Goal: Task Accomplishment & Management: Manage account settings

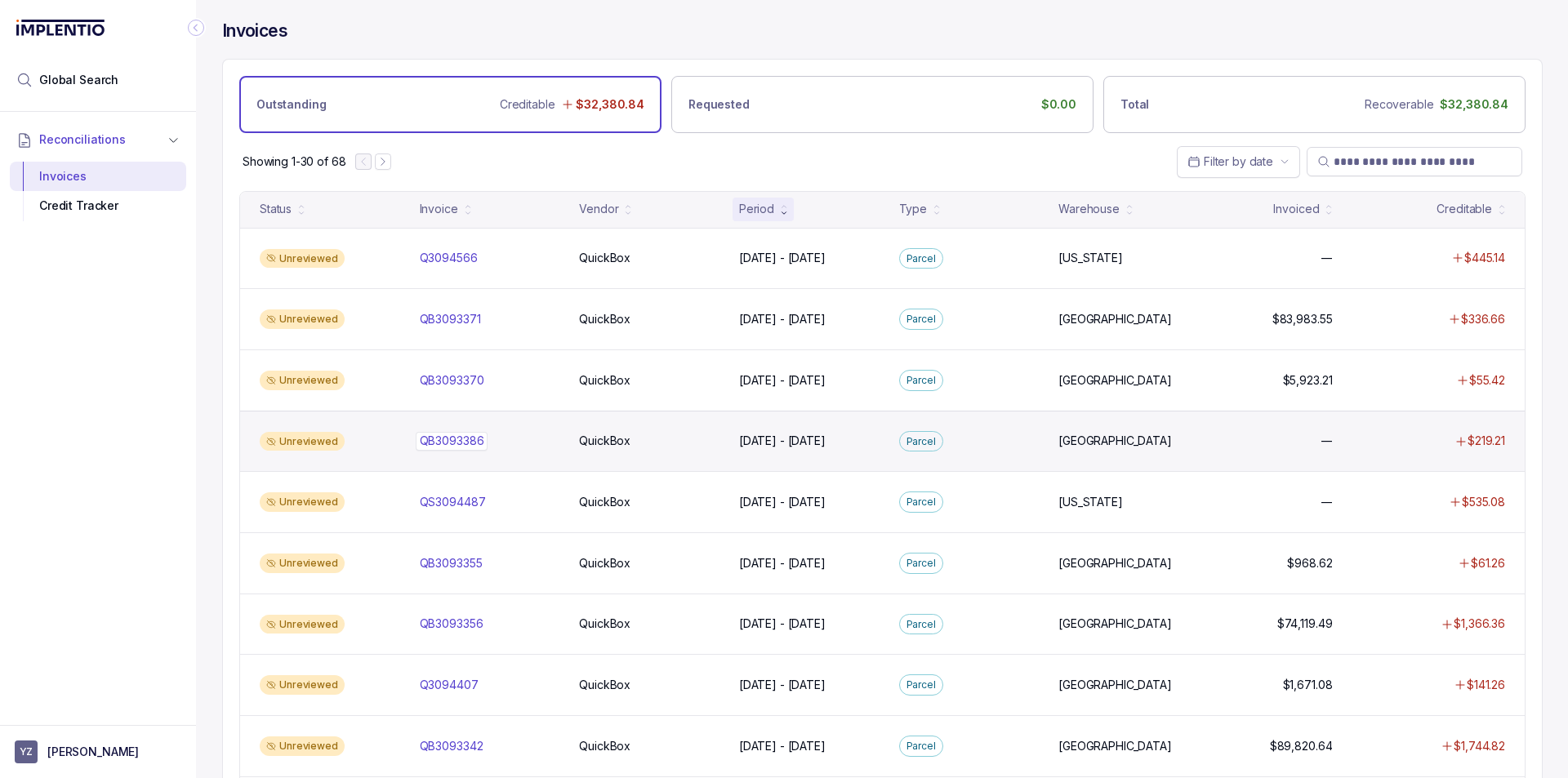
drag, startPoint x: 466, startPoint y: 436, endPoint x: 463, endPoint y: 448, distance: 12.4
click at [465, 441] on p "QB3093386" at bounding box center [452, 440] width 73 height 18
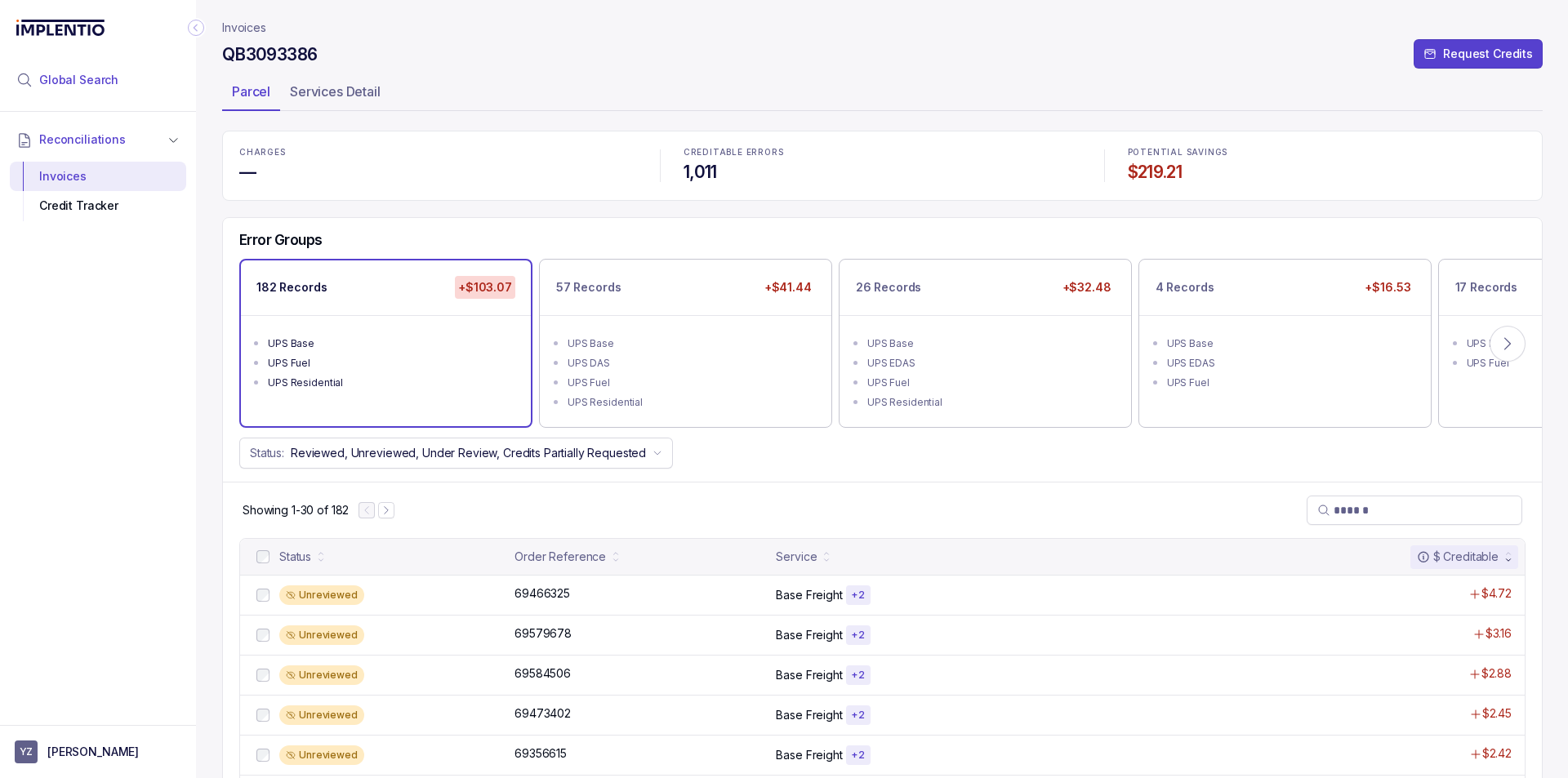
click at [82, 91] on li "Global Search" at bounding box center [98, 80] width 177 height 36
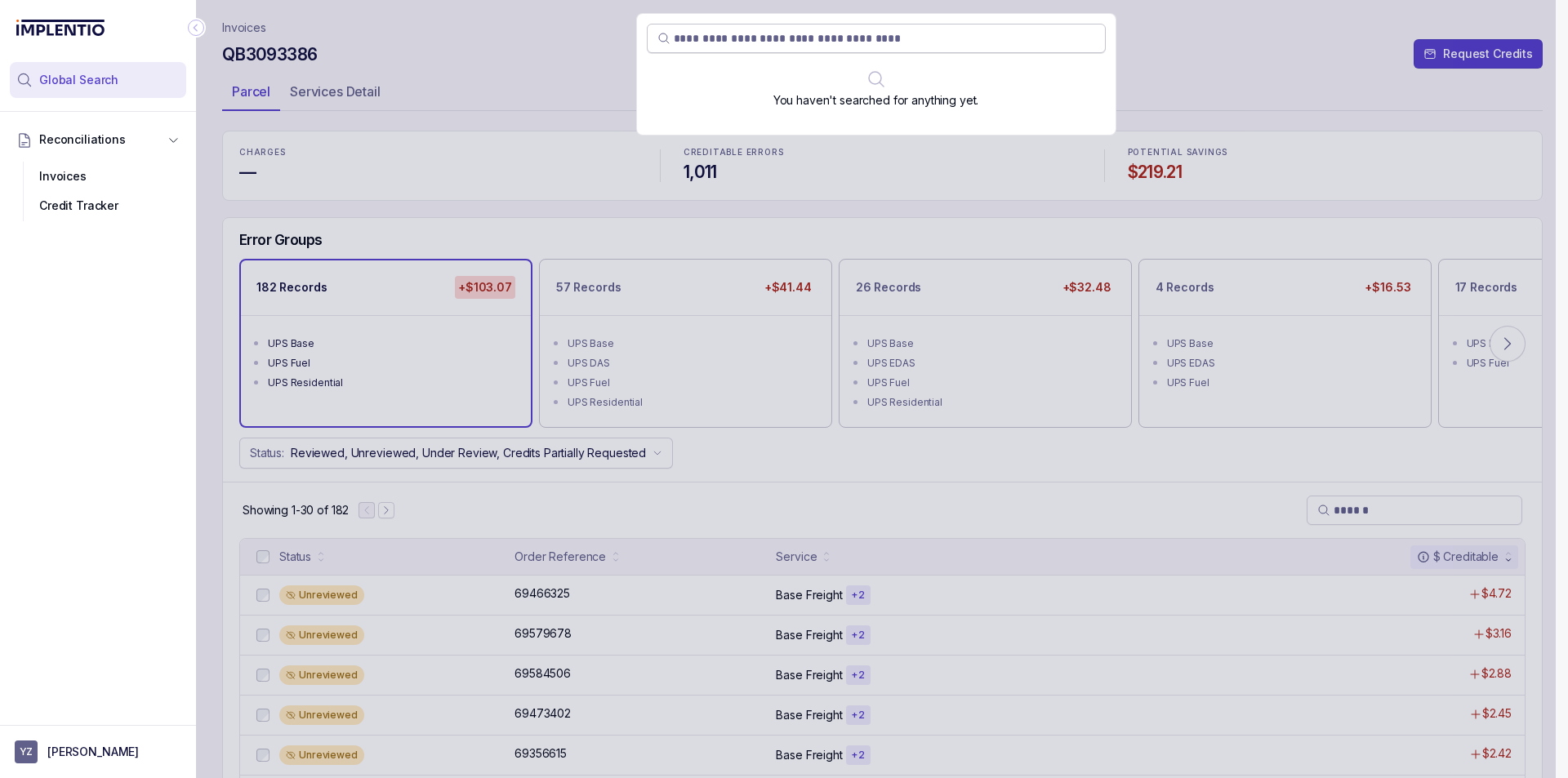
click at [728, 45] on input "search" at bounding box center [884, 38] width 421 height 17
paste input "********"
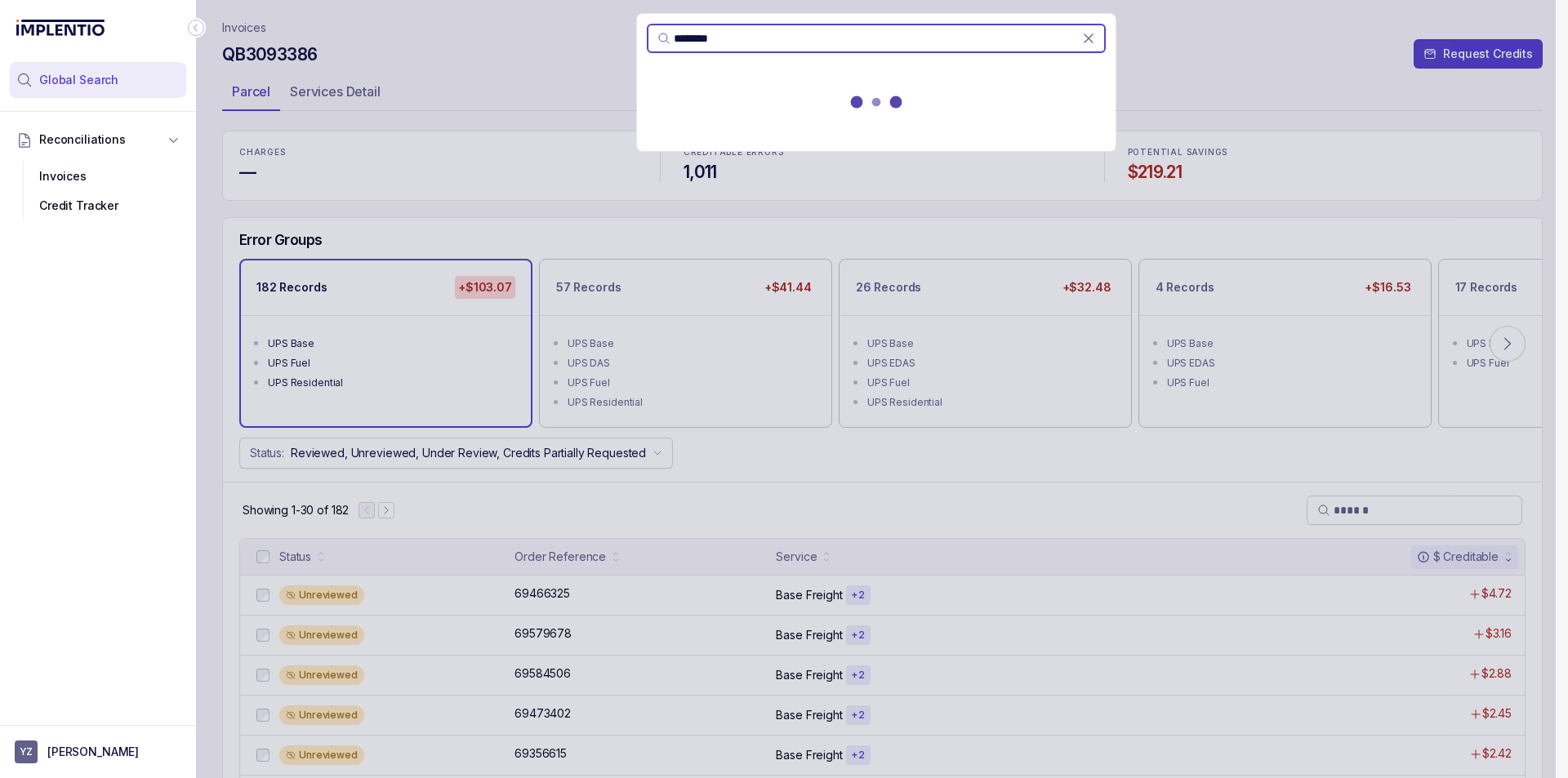
type input "********"
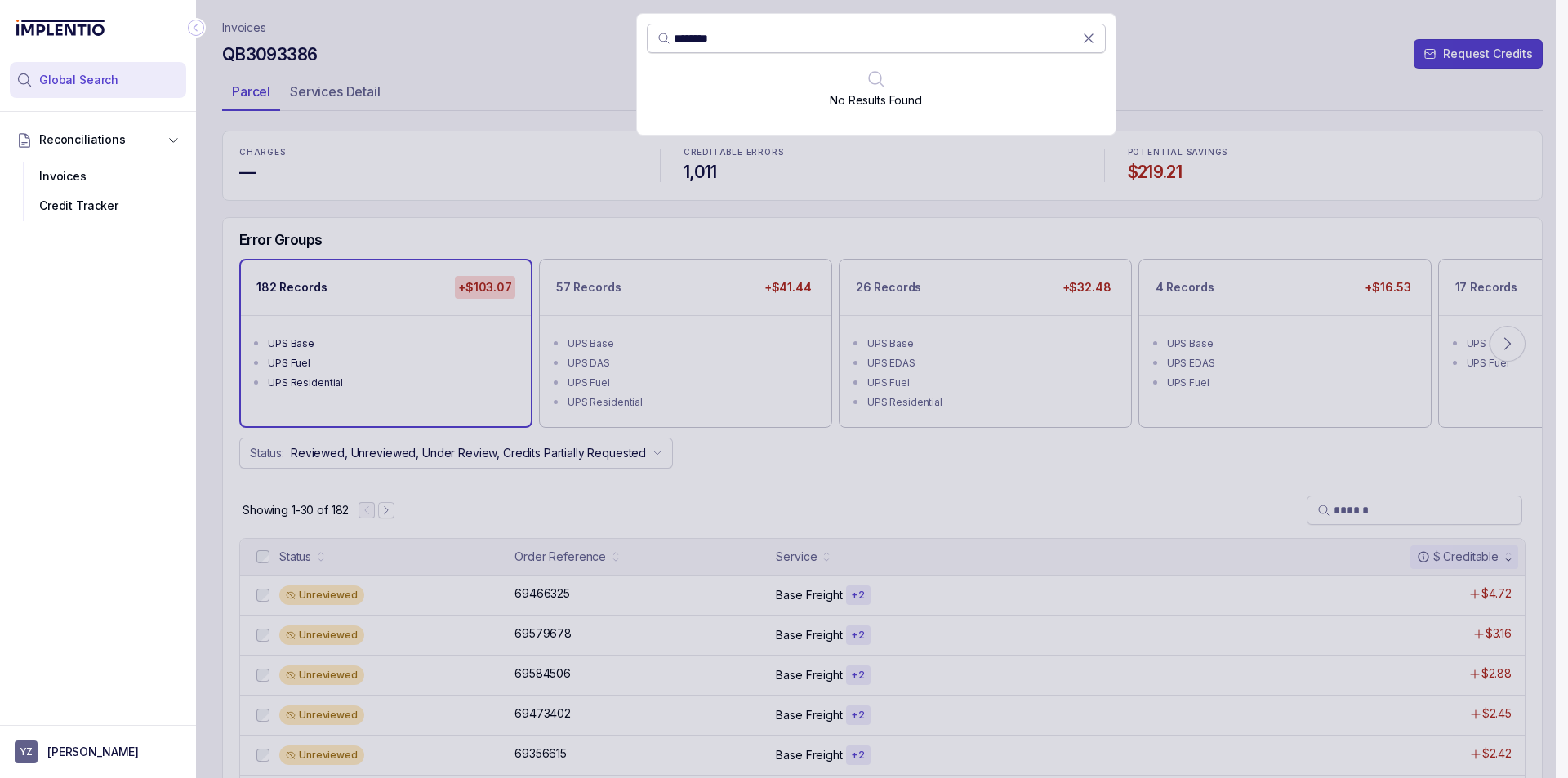
click at [1090, 37] on icon at bounding box center [1088, 38] width 8 height 8
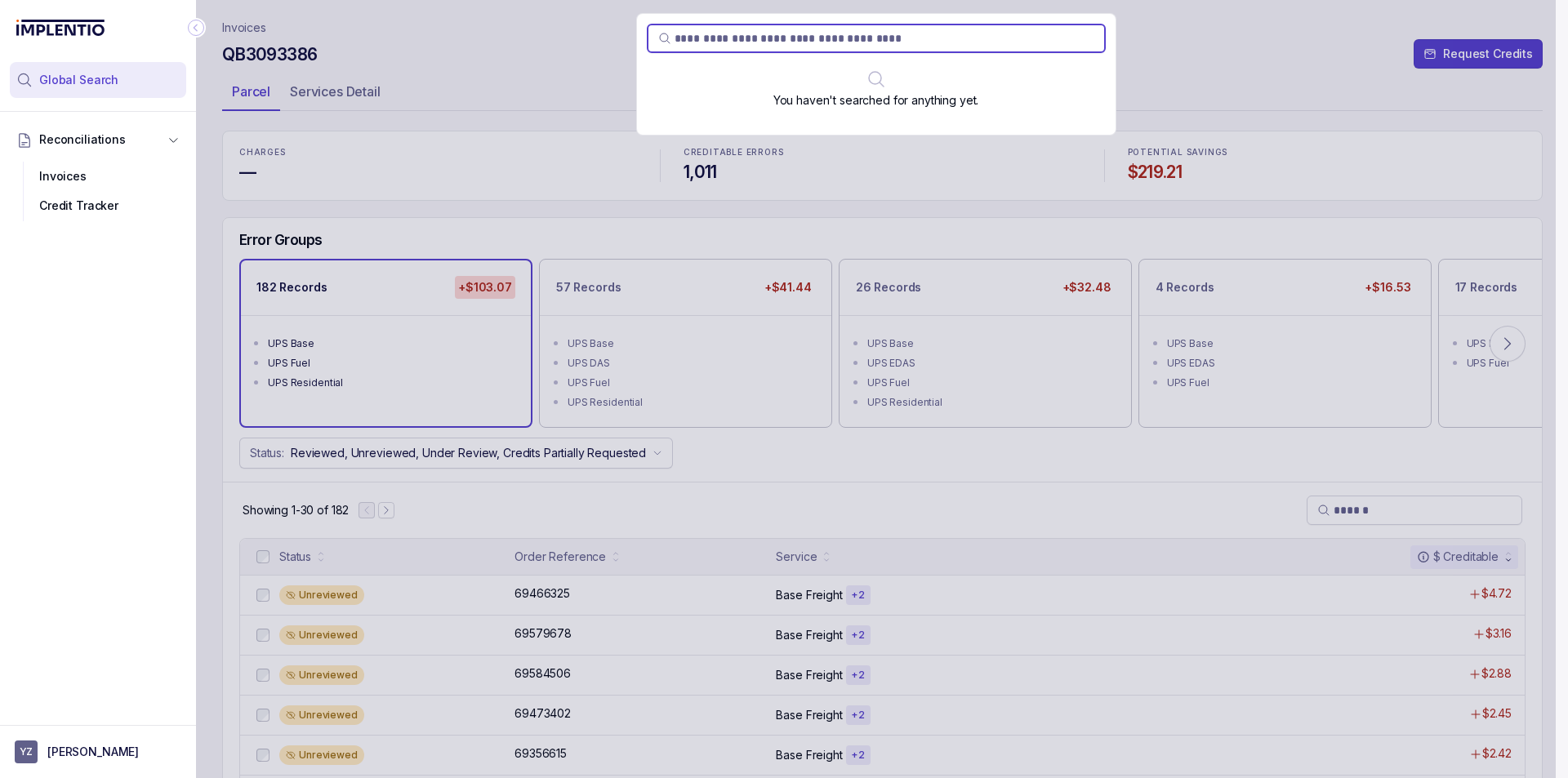
click at [306, 52] on div "You haven't searched for anything yet." at bounding box center [876, 389] width 1360 height 778
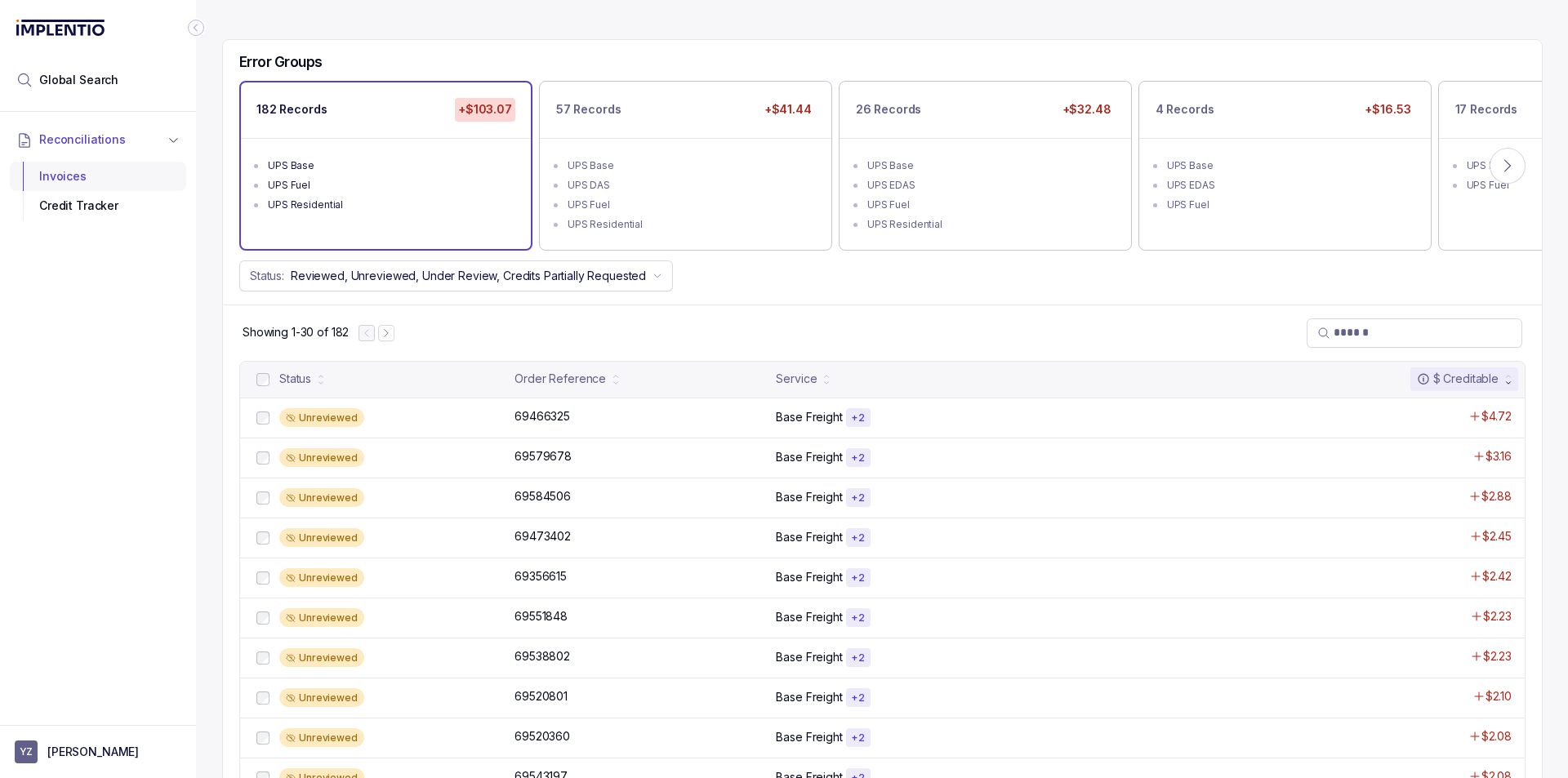
click at [116, 177] on div "Invoices" at bounding box center [98, 176] width 150 height 29
click at [194, 21] on icon "Collapse Icon" at bounding box center [196, 27] width 17 height 17
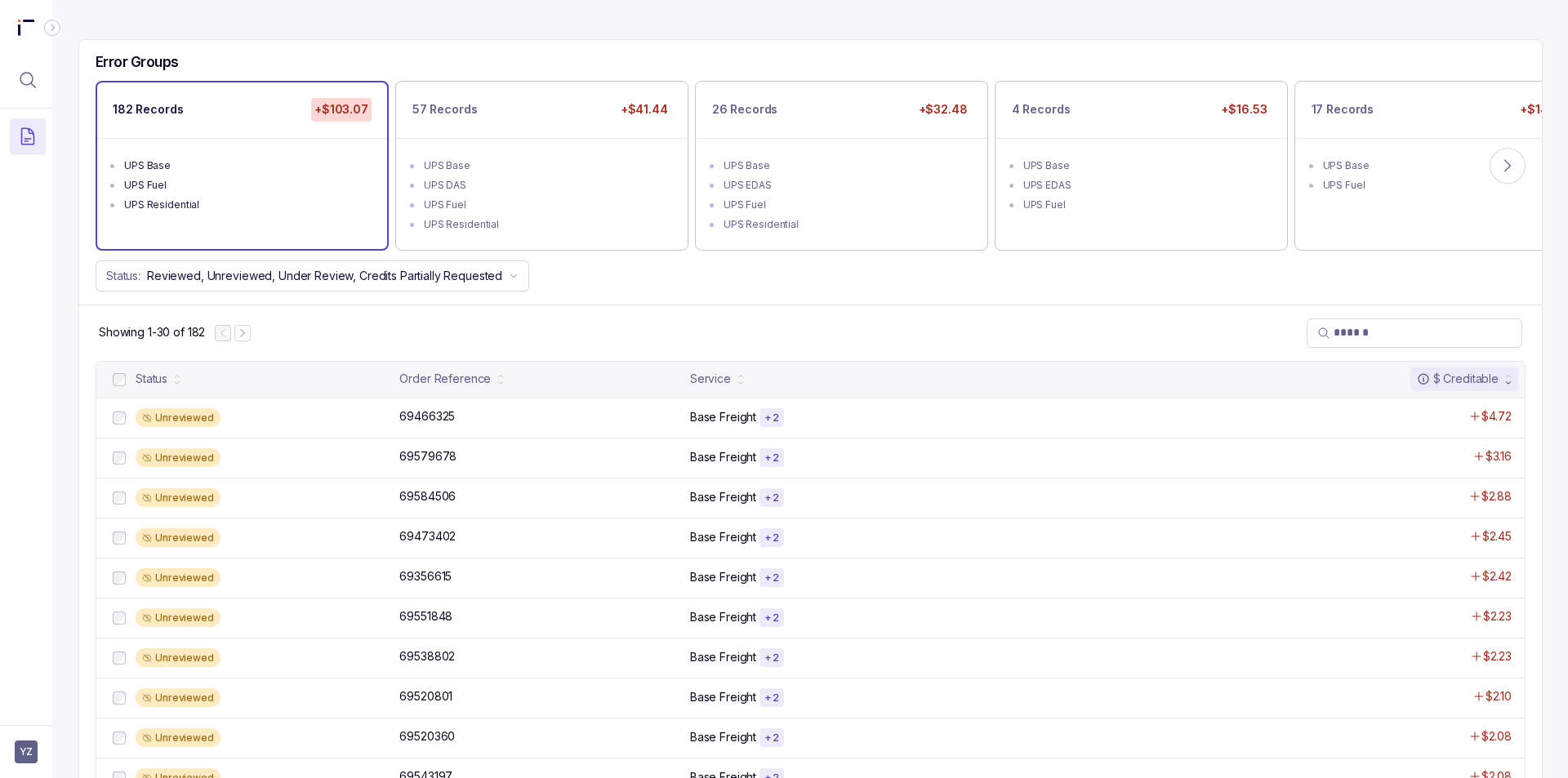
click at [55, 25] on icon "Collapse Icon" at bounding box center [52, 27] width 17 height 17
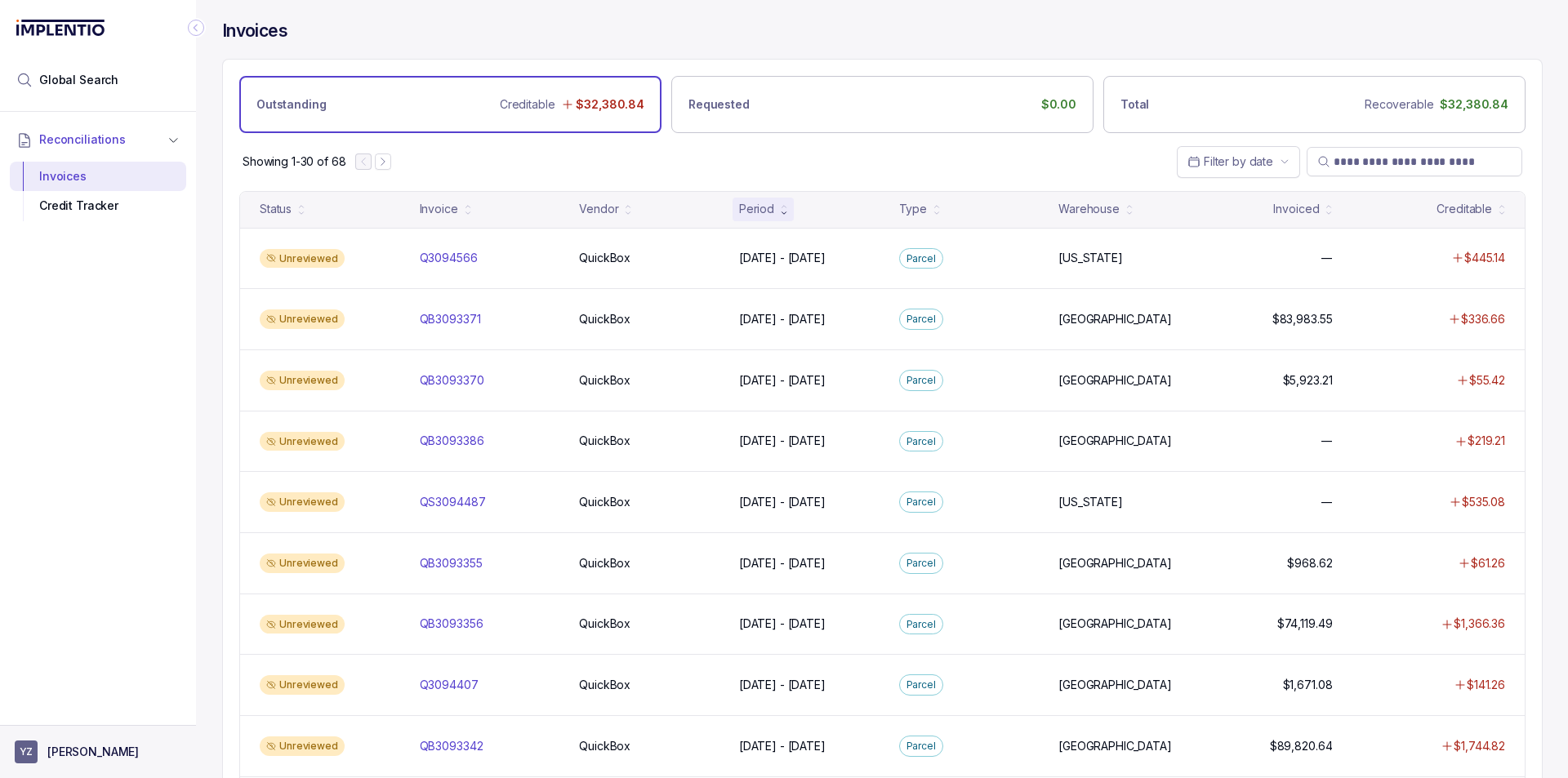
click at [62, 767] on aside "YZ [PERSON_NAME]" at bounding box center [98, 752] width 196 height 53
click at [77, 737] on aside "YZ [PERSON_NAME]" at bounding box center [98, 752] width 196 height 53
click at [76, 736] on aside "YZ [PERSON_NAME]" at bounding box center [98, 752] width 196 height 53
click at [84, 771] on aside "YZ [PERSON_NAME]" at bounding box center [98, 752] width 196 height 53
click at [90, 740] on button "YZ [PERSON_NAME]" at bounding box center [98, 752] width 166 height 23
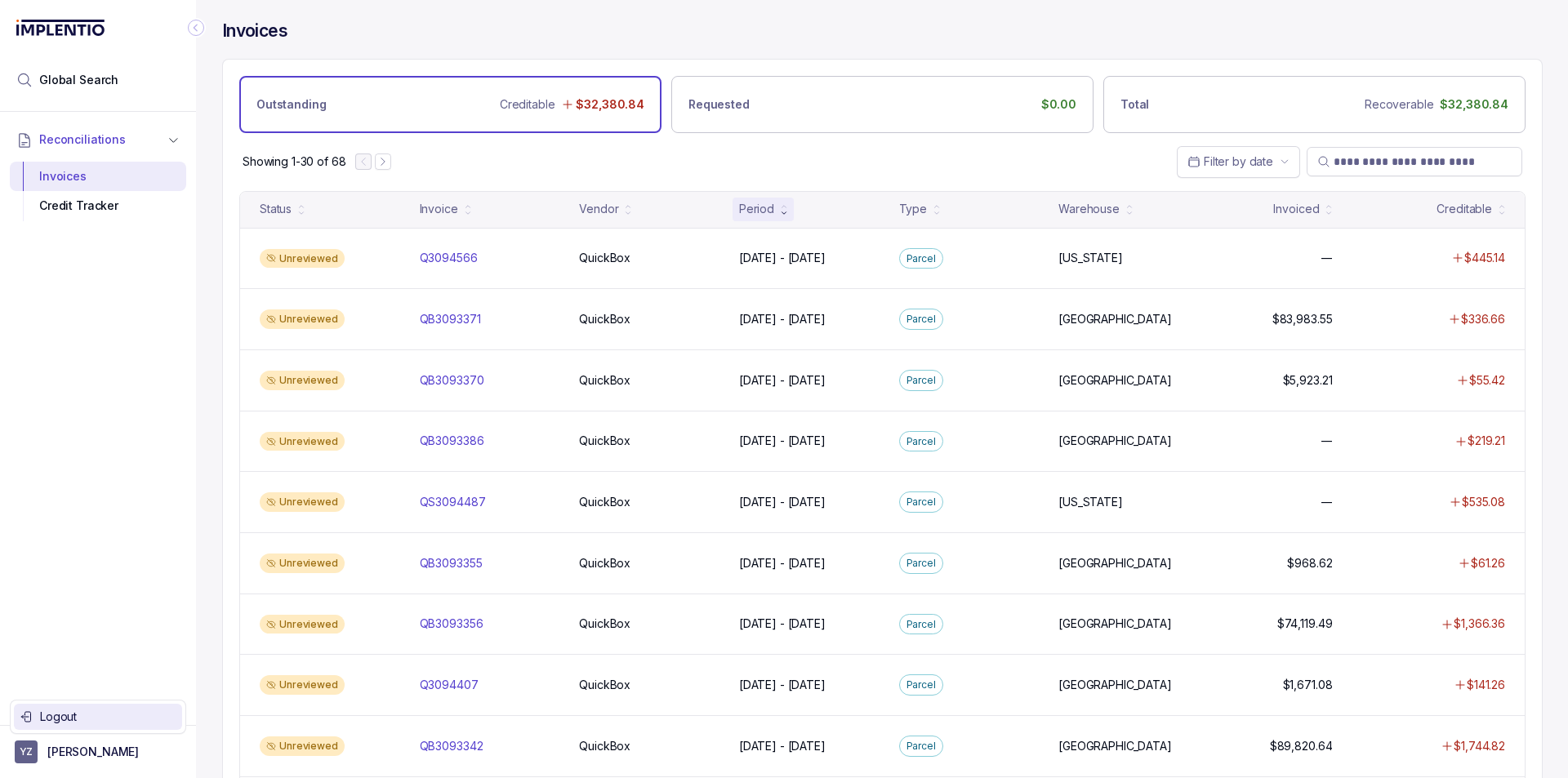
click at [97, 716] on p "Logout" at bounding box center [107, 716] width 135 height 17
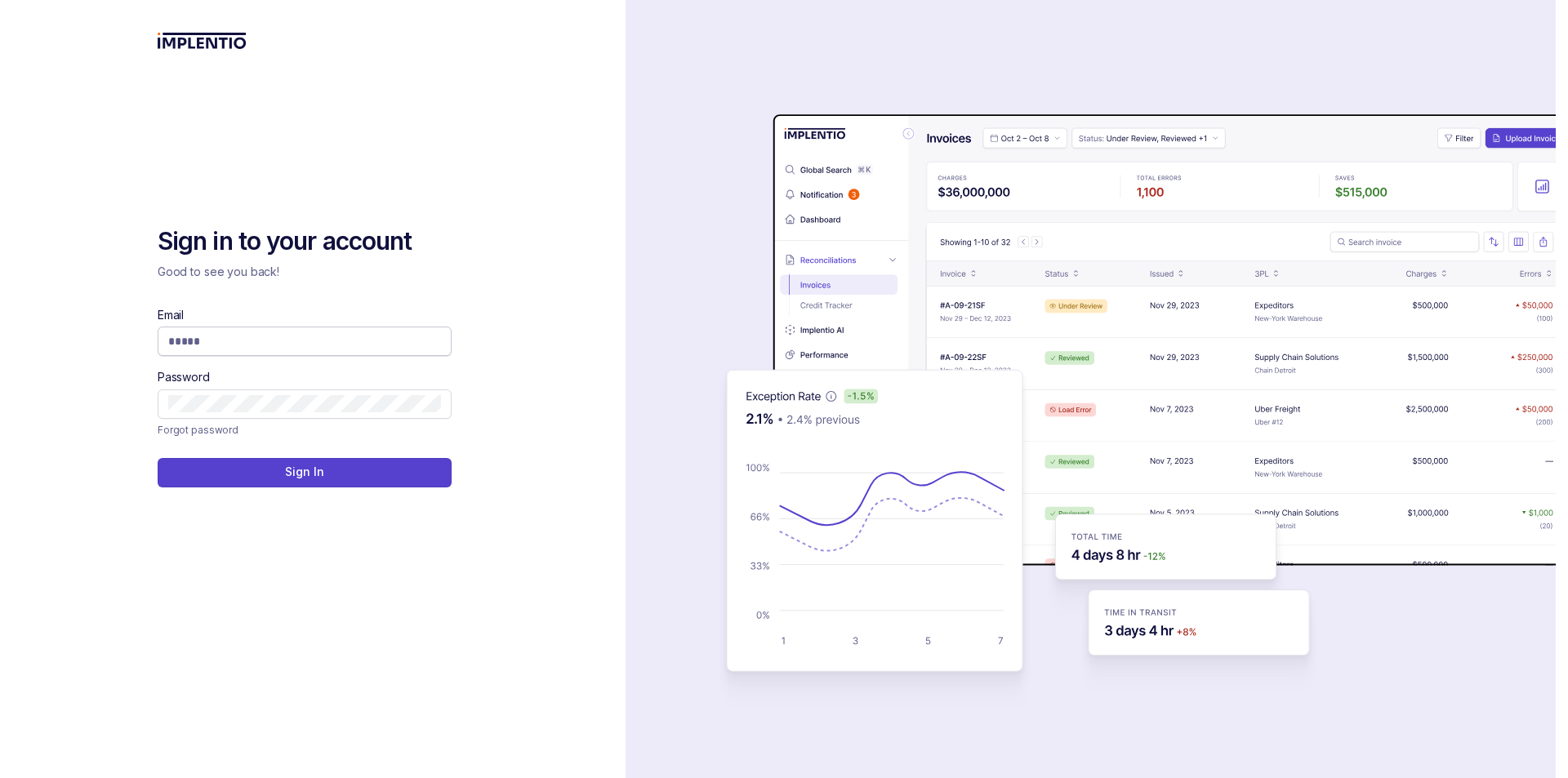
click at [248, 356] on div "Email Password" at bounding box center [304, 362] width 294 height 112
click at [256, 348] on input "Email" at bounding box center [304, 341] width 273 height 17
type input "**********"
